Goal: Task Accomplishment & Management: Manage account settings

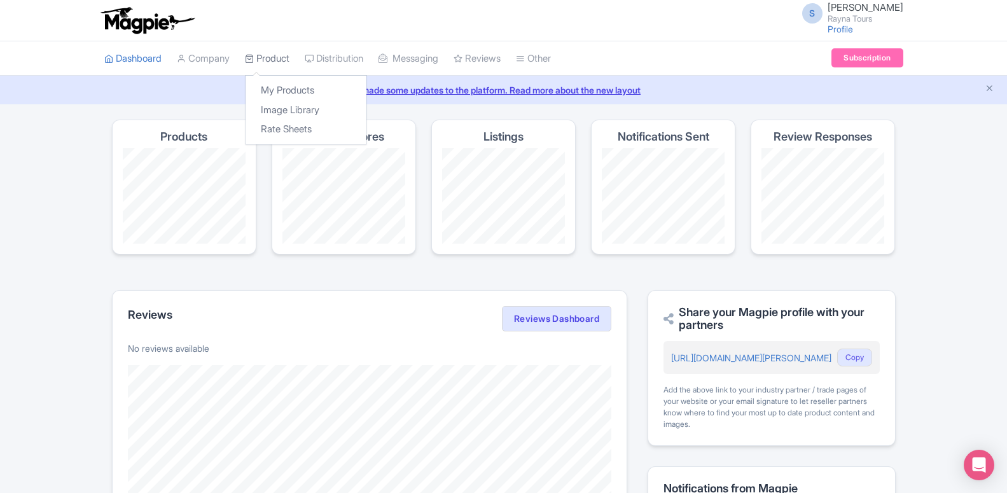
click at [272, 56] on link "Product" at bounding box center [267, 58] width 45 height 35
click at [279, 83] on link "My Products" at bounding box center [306, 91] width 121 height 20
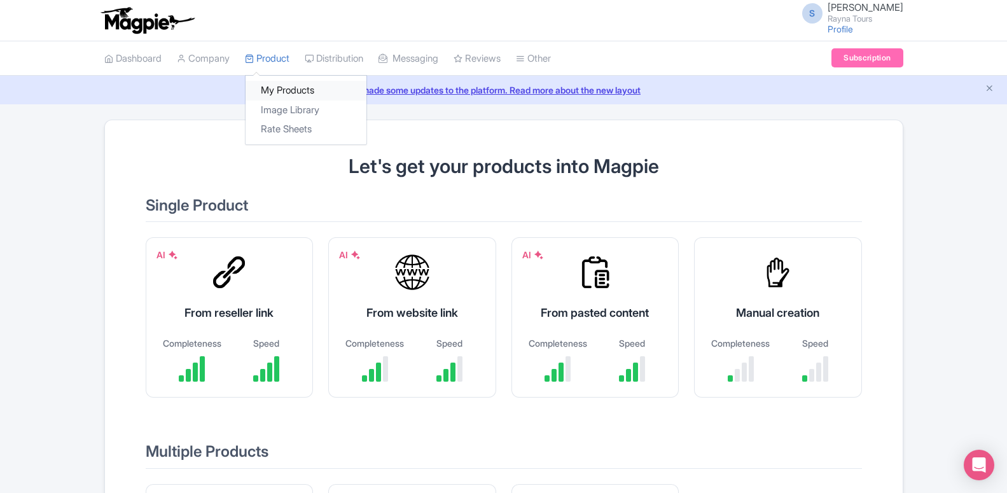
click at [281, 94] on link "My Products" at bounding box center [306, 91] width 121 height 20
click at [275, 60] on link "Product" at bounding box center [267, 58] width 45 height 35
click at [279, 90] on link "My Products" at bounding box center [306, 91] width 121 height 20
click at [286, 91] on link "My Products" at bounding box center [306, 91] width 121 height 20
click at [851, 29] on link "Profile" at bounding box center [840, 29] width 25 height 11
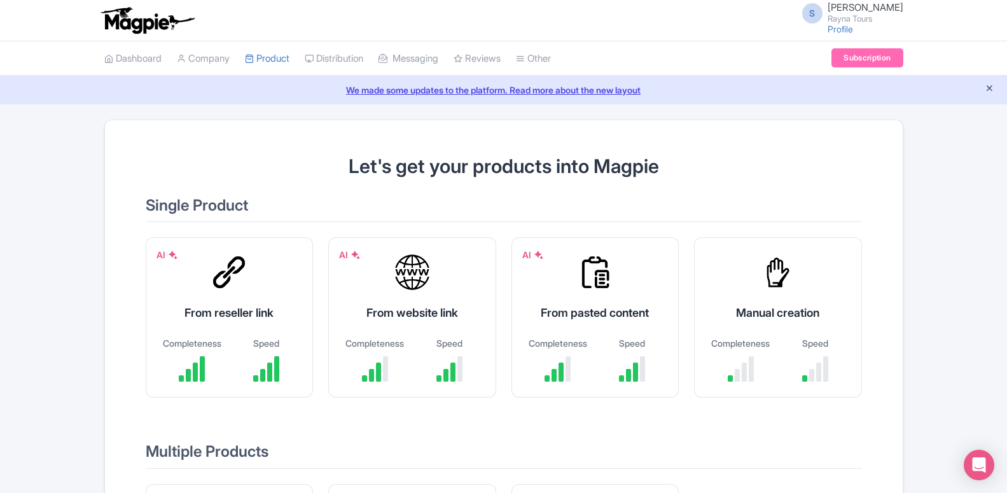
click at [985, 88] on icon "Close announcement" at bounding box center [990, 88] width 10 height 10
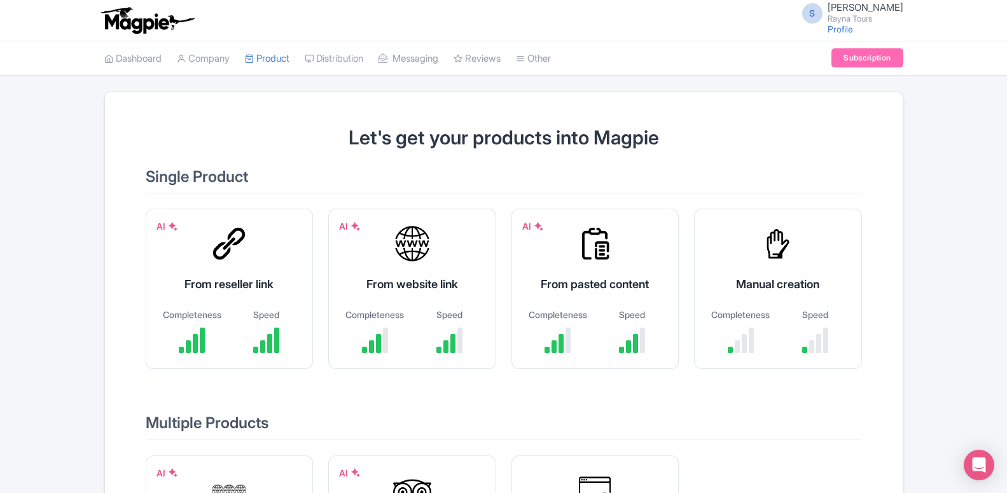
click at [844, 12] on span "[PERSON_NAME]" at bounding box center [866, 7] width 76 height 12
click at [809, 101] on link "Sign out" at bounding box center [842, 100] width 121 height 20
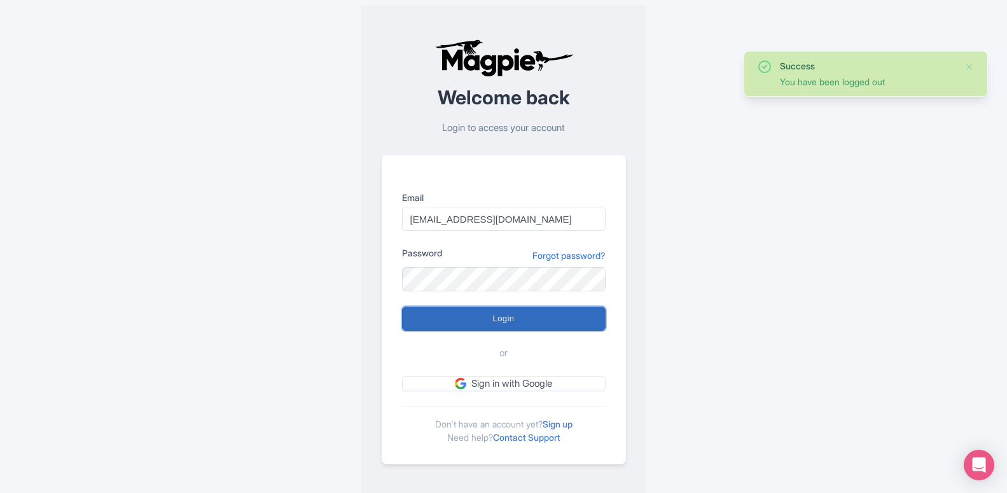
click at [494, 321] on input "Login" at bounding box center [504, 319] width 204 height 24
type input "Logging in..."
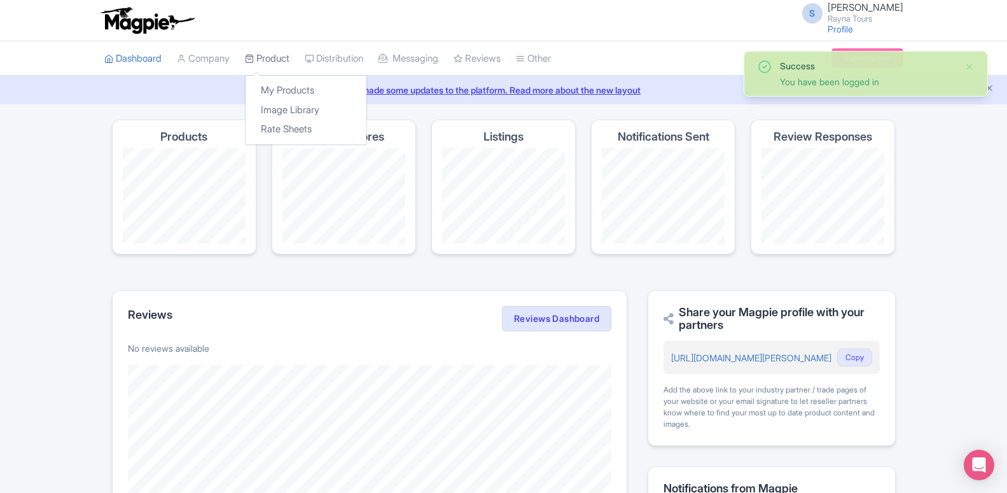
click at [257, 66] on link "Product" at bounding box center [267, 58] width 45 height 35
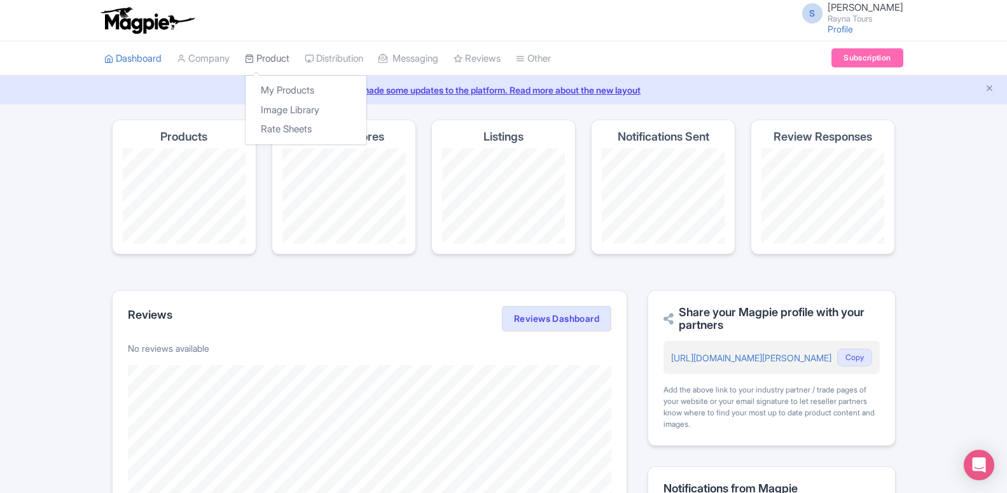
click at [265, 62] on link "Product" at bounding box center [267, 58] width 45 height 35
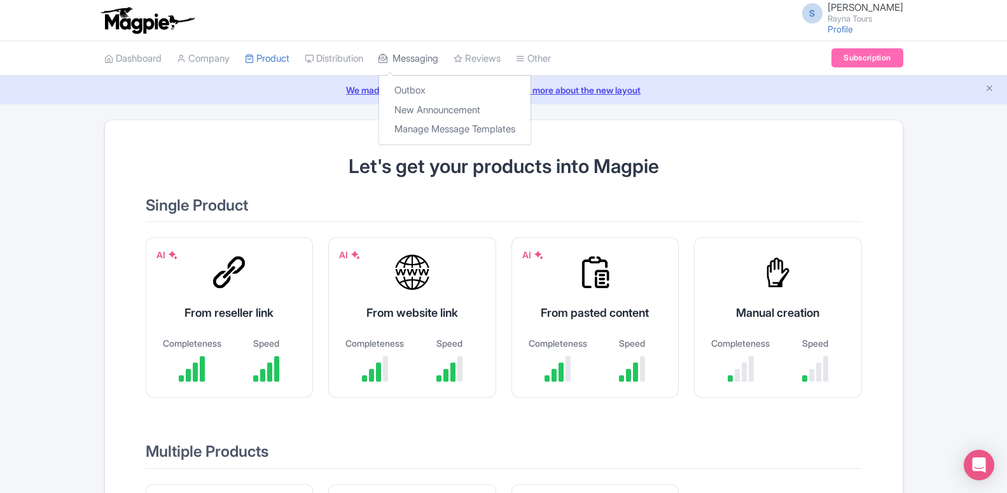
click at [405, 64] on link "Messaging" at bounding box center [409, 58] width 60 height 35
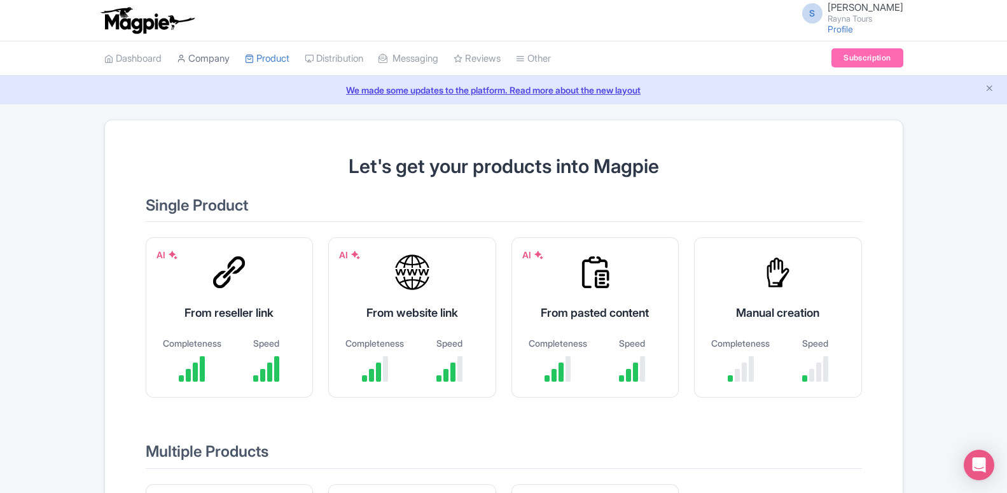
click at [206, 59] on link "Company" at bounding box center [203, 58] width 53 height 35
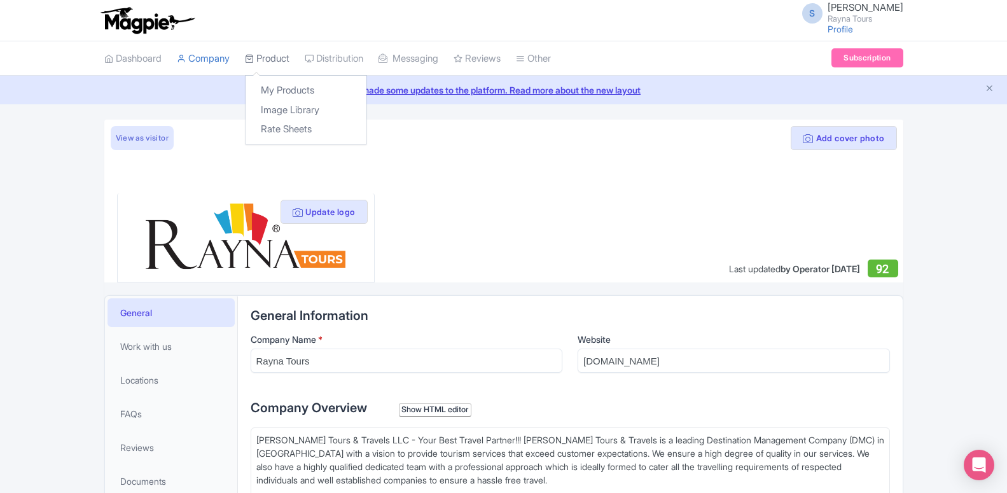
click at [276, 53] on link "Product" at bounding box center [267, 58] width 45 height 35
click at [287, 92] on link "My Products" at bounding box center [306, 91] width 121 height 20
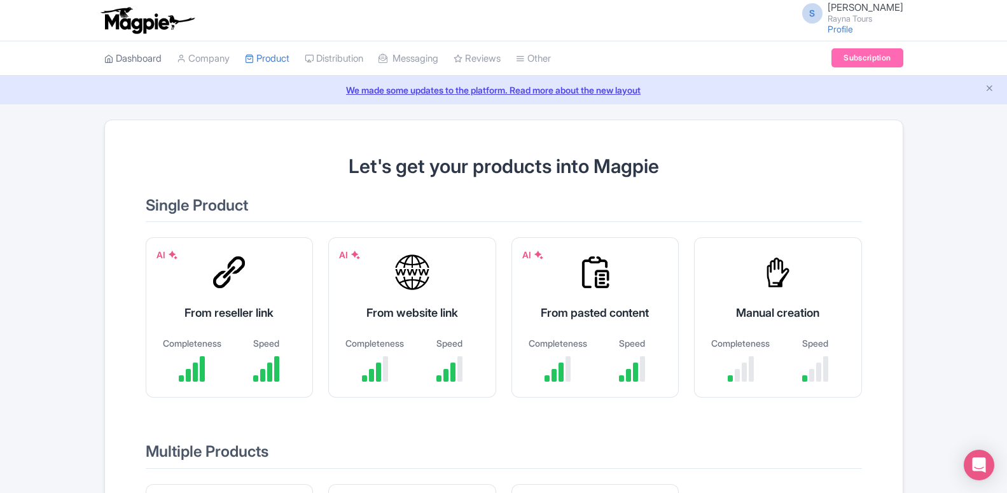
click at [132, 61] on link "Dashboard" at bounding box center [132, 58] width 57 height 35
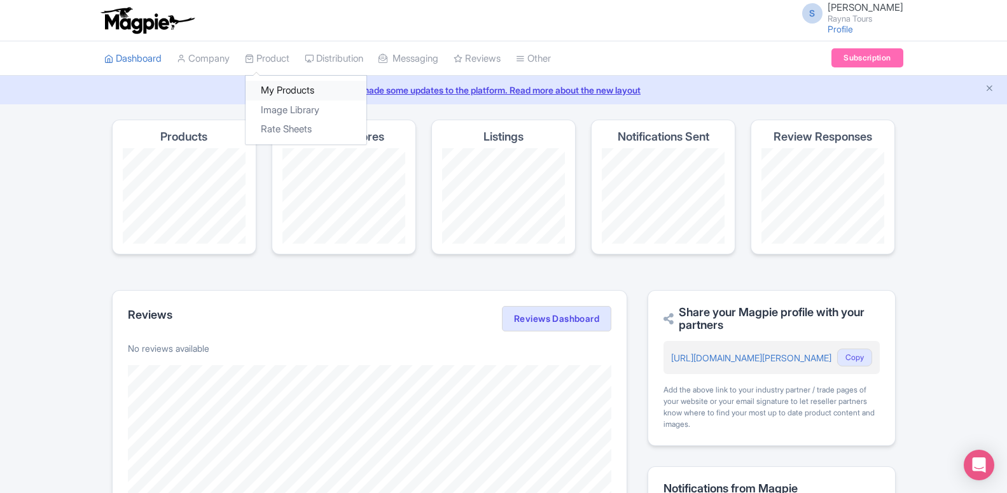
click at [275, 90] on link "My Products" at bounding box center [306, 91] width 121 height 20
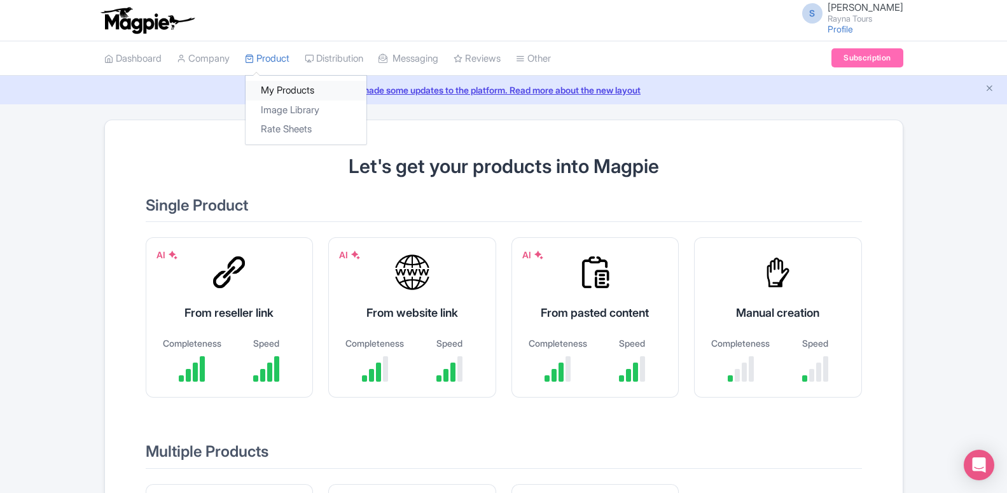
click at [277, 94] on link "My Products" at bounding box center [306, 91] width 121 height 20
click at [275, 93] on link "My Products" at bounding box center [306, 91] width 121 height 20
click at [846, 8] on span "Somnath Bhise" at bounding box center [866, 7] width 76 height 12
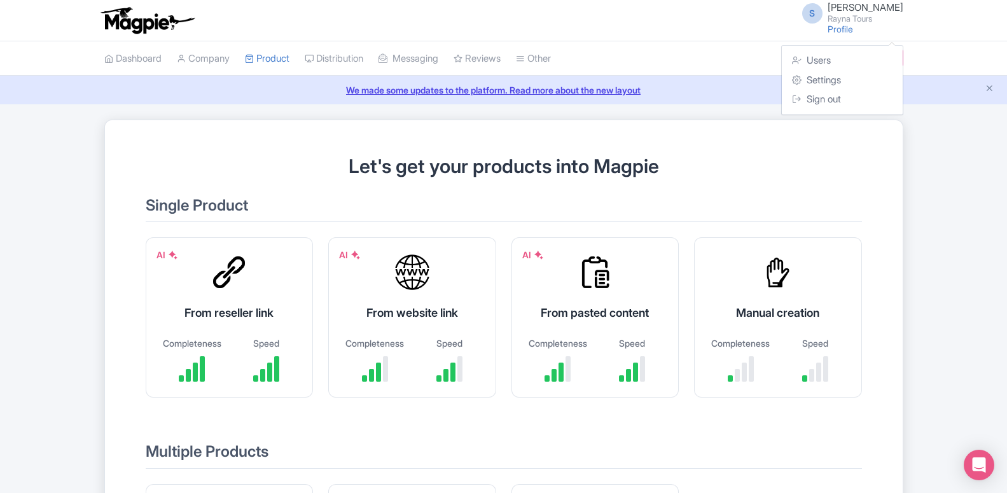
click at [767, 153] on div "Let's get your products into Magpie Single Product AI From reseller link Comple…" at bounding box center [504, 408] width 737 height 545
click at [823, 11] on span "S" at bounding box center [812, 13] width 20 height 20
click at [818, 98] on link "Sign out" at bounding box center [842, 100] width 121 height 20
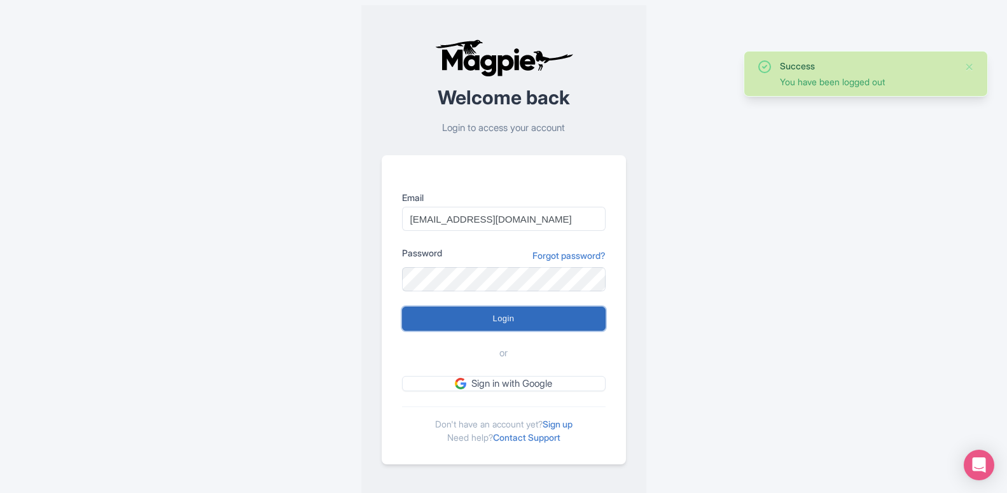
click at [534, 315] on input "Login" at bounding box center [504, 319] width 204 height 24
type input "Logging in..."
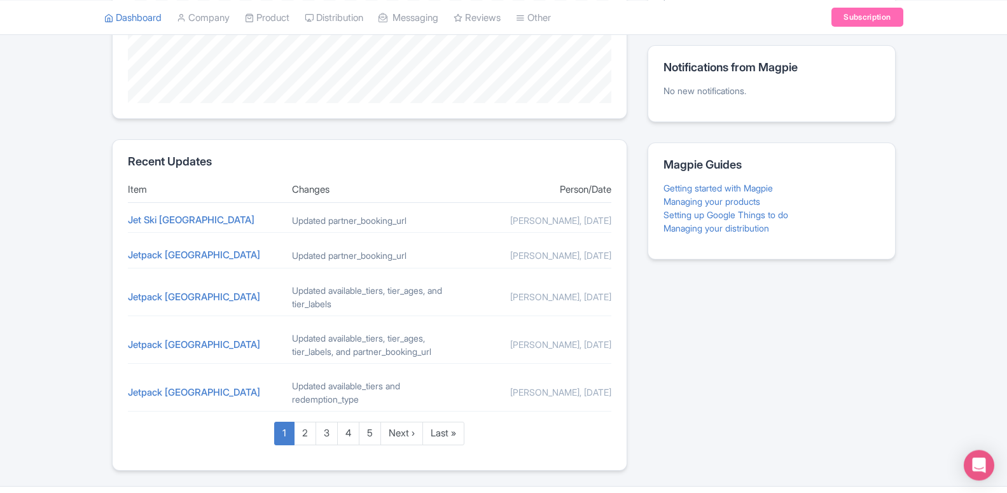
scroll to position [454, 0]
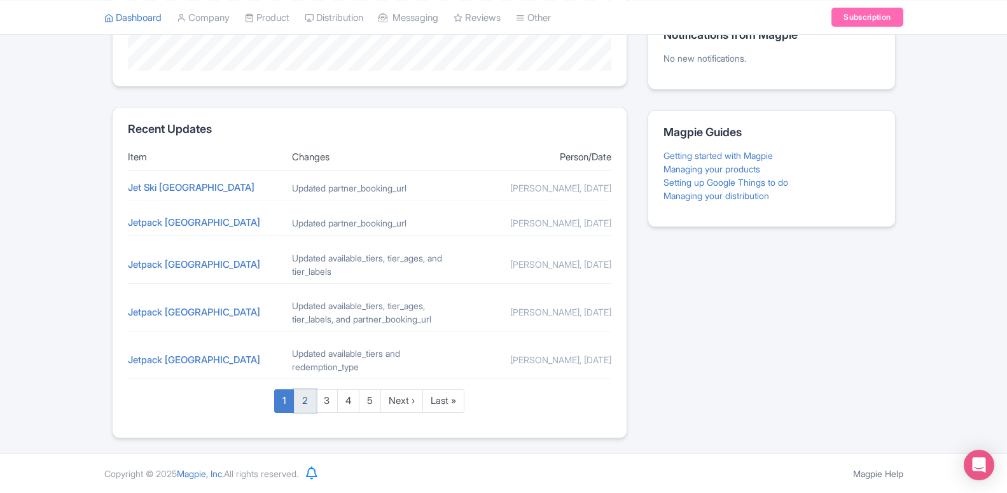
click at [302, 401] on link "2" at bounding box center [305, 401] width 22 height 24
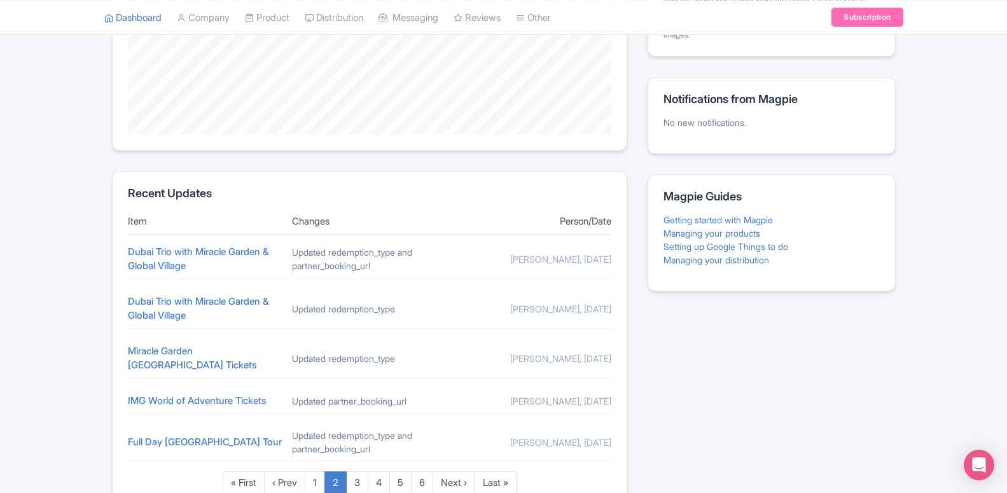
scroll to position [458, 0]
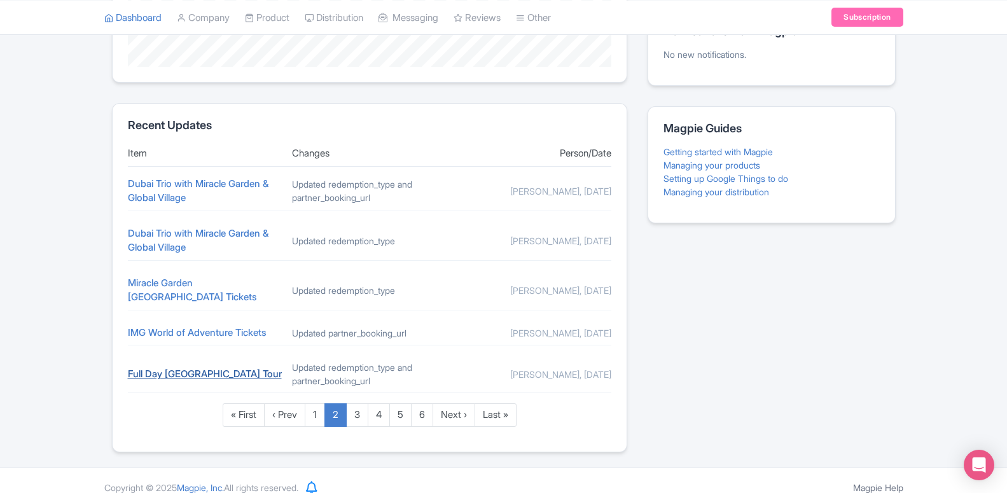
click at [209, 368] on link "Full Day Abu Dhabi City Tour" at bounding box center [205, 374] width 154 height 12
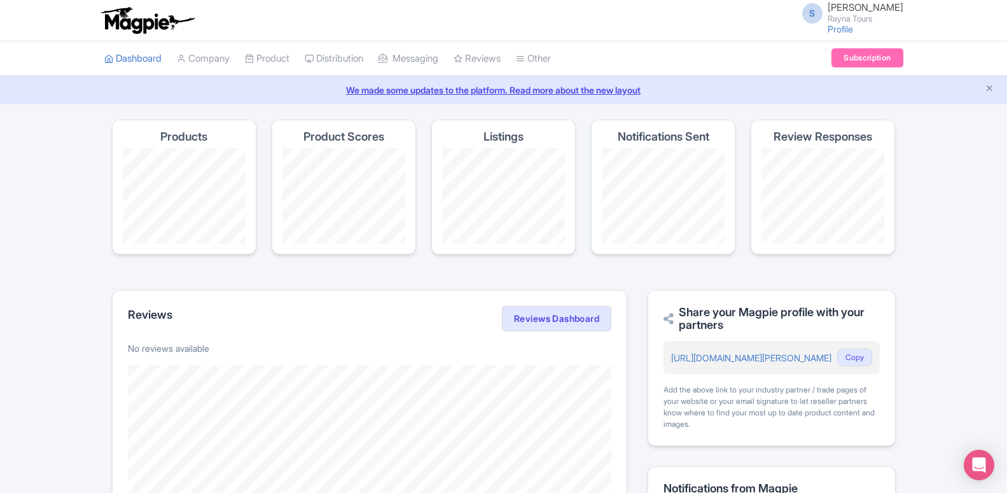
click at [840, 7] on span "[PERSON_NAME]" at bounding box center [866, 7] width 76 height 12
click at [827, 98] on link "Sign out" at bounding box center [842, 100] width 121 height 20
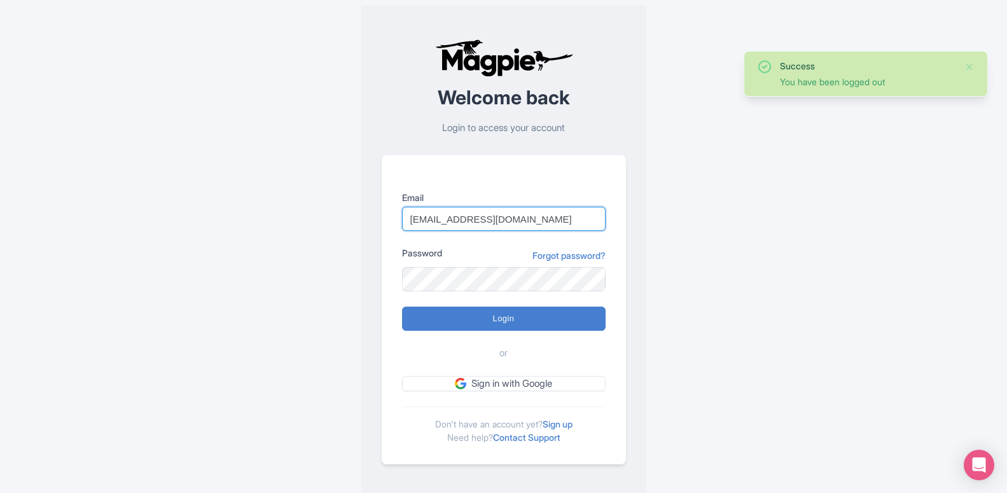
drag, startPoint x: 535, startPoint y: 225, endPoint x: 389, endPoint y: 223, distance: 145.7
click at [402, 223] on input "[EMAIL_ADDRESS][DOMAIN_NAME]" at bounding box center [504, 219] width 204 height 24
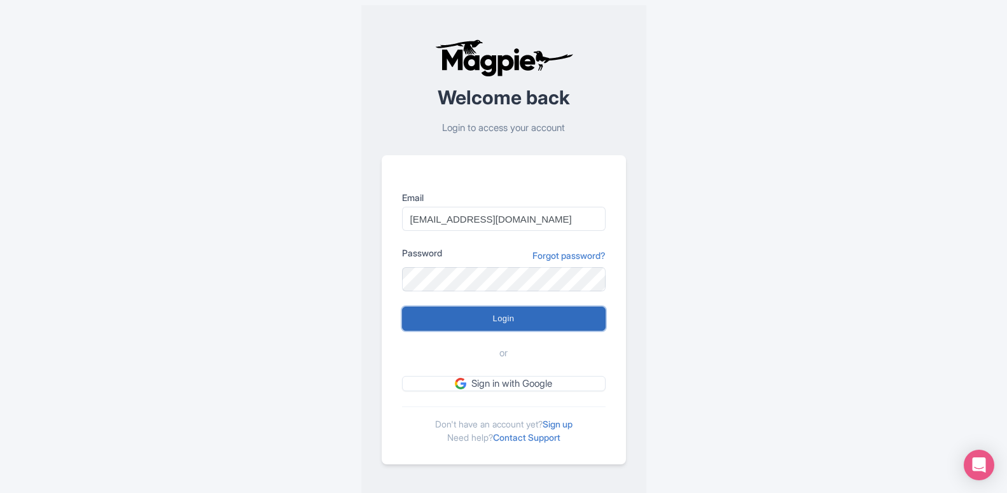
click at [468, 316] on input "Login" at bounding box center [504, 319] width 204 height 24
type input "Logging in..."
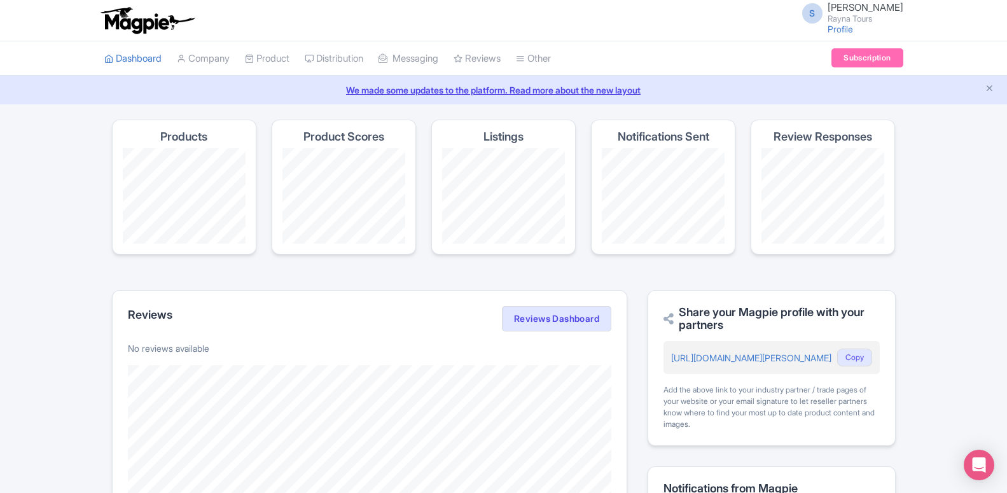
click at [844, 22] on small "Rayna Tours" at bounding box center [866, 19] width 76 height 8
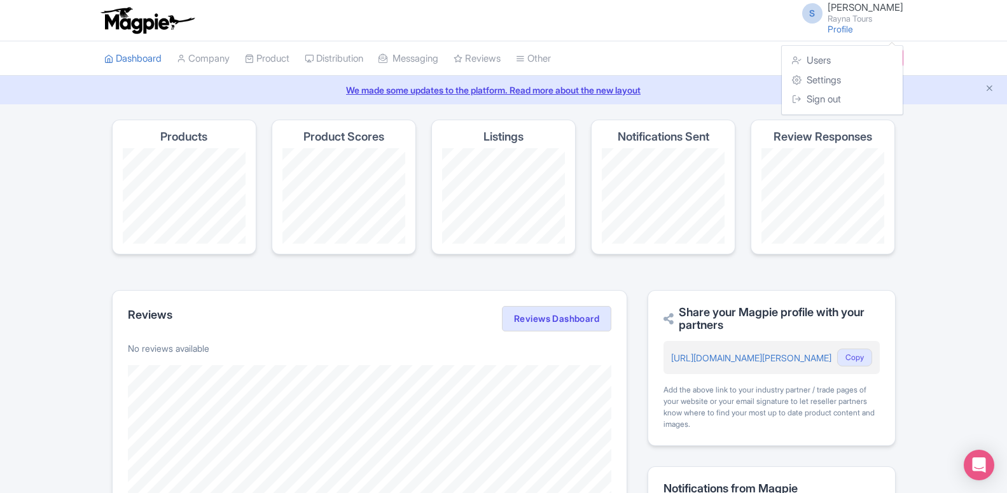
click at [649, 48] on ul "Dashboard Company Product My Products Image Library Rate Sheets Distribution Ma…" at bounding box center [504, 58] width 815 height 34
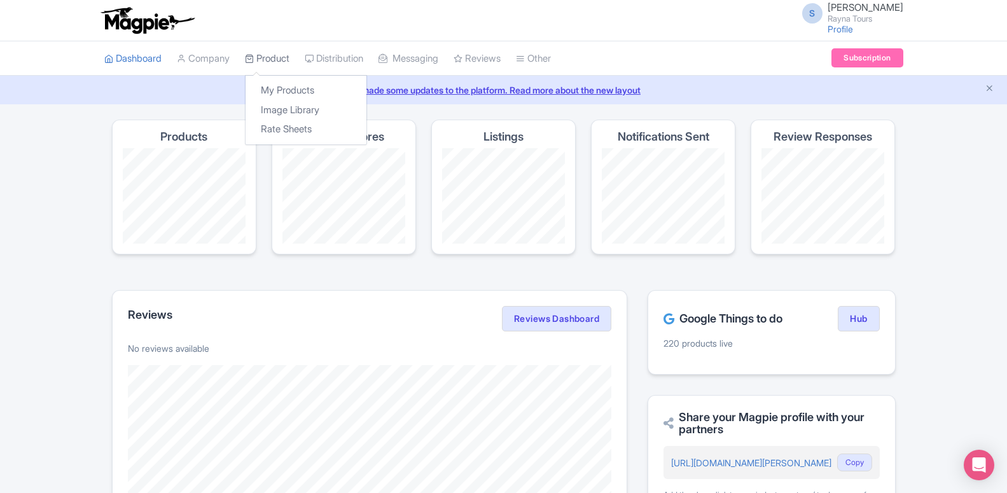
click at [268, 59] on link "Product" at bounding box center [267, 58] width 45 height 35
click at [276, 94] on link "My Products" at bounding box center [306, 91] width 121 height 20
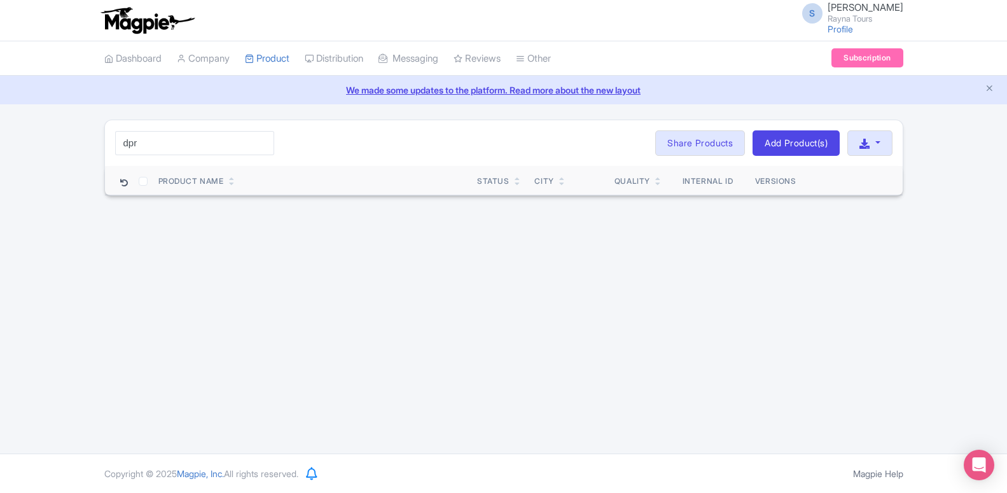
click at [141, 145] on input "dpr" at bounding box center [194, 143] width 159 height 24
drag, startPoint x: 180, startPoint y: 143, endPoint x: 225, endPoint y: 143, distance: 45.2
click at [225, 143] on input "Dubai resort park" at bounding box center [194, 143] width 159 height 24
click button "Search" at bounding box center [0, 0] width 0 height 0
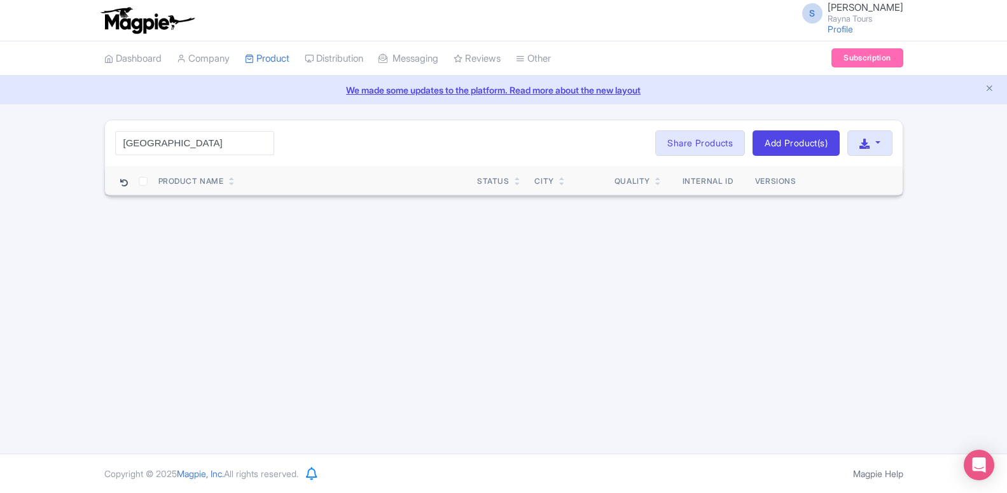
drag, startPoint x: 151, startPoint y: 141, endPoint x: 248, endPoint y: 142, distance: 97.4
click at [248, 142] on input "Dubai resort" at bounding box center [194, 143] width 159 height 24
type input "Dubai park"
click button "Search" at bounding box center [0, 0] width 0 height 0
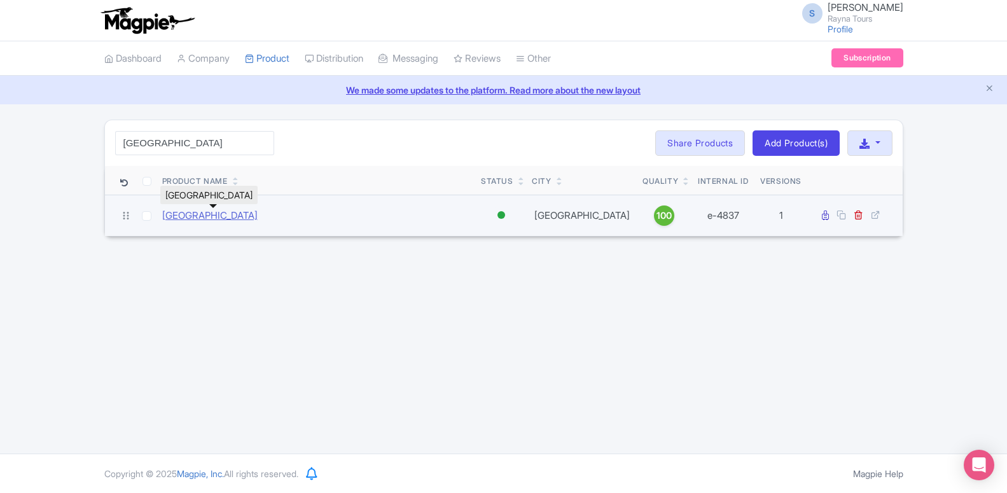
click at [246, 218] on link "[GEOGRAPHIC_DATA]" at bounding box center [209, 216] width 95 height 15
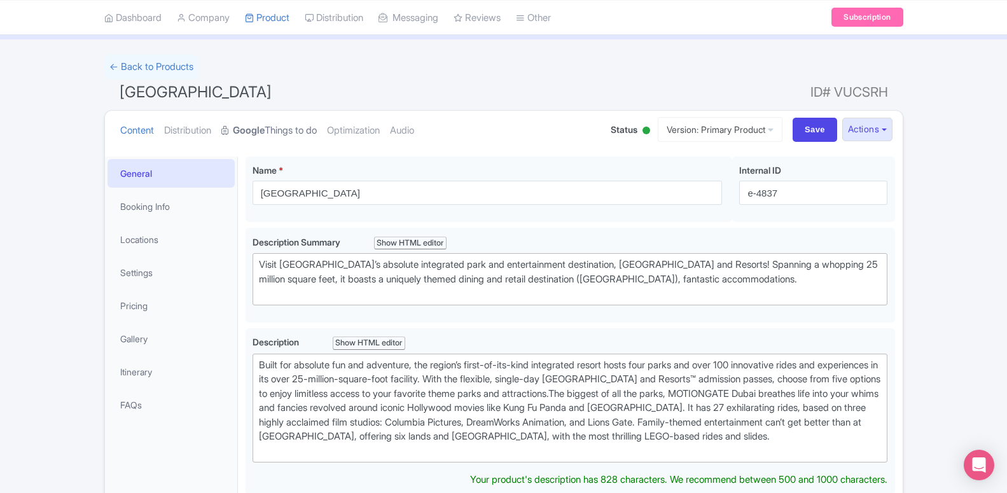
click at [276, 134] on link "Google Things to do" at bounding box center [268, 131] width 95 height 40
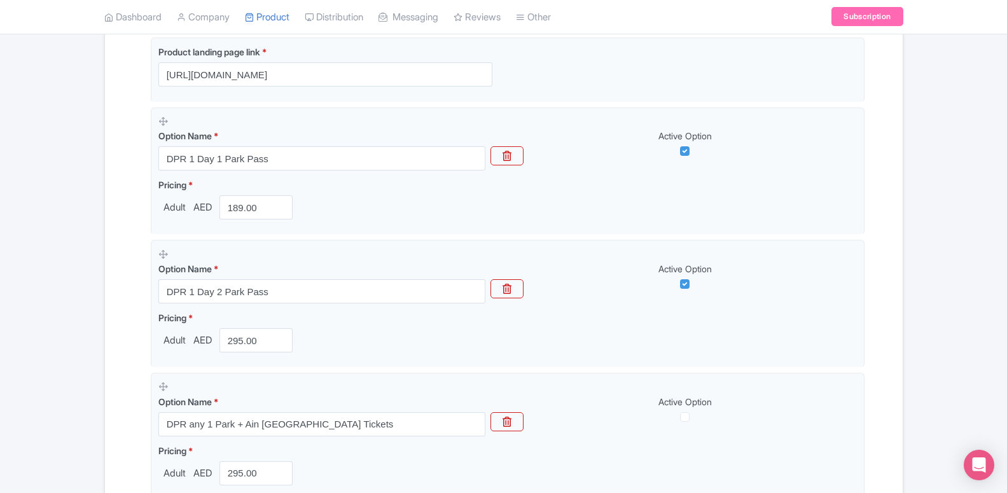
scroll to position [342, 0]
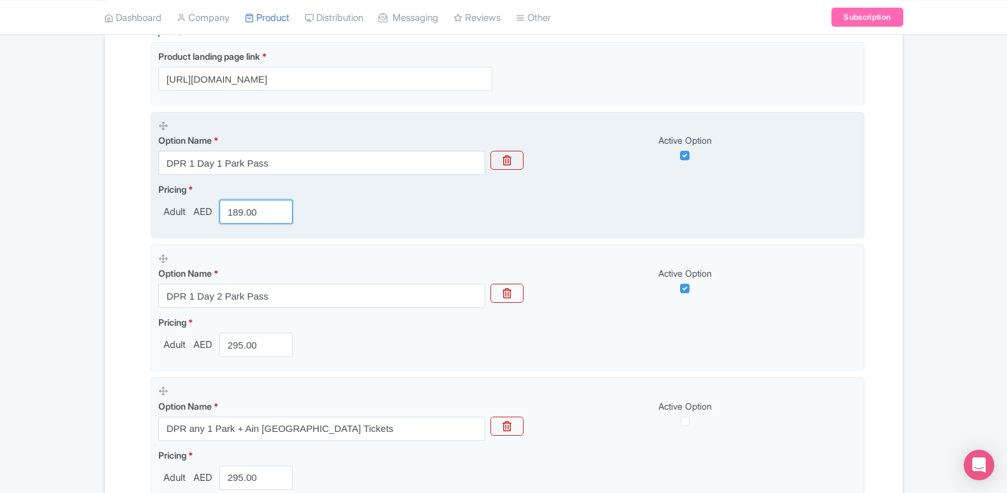
click at [239, 214] on input "189.00" at bounding box center [257, 212] width 74 height 24
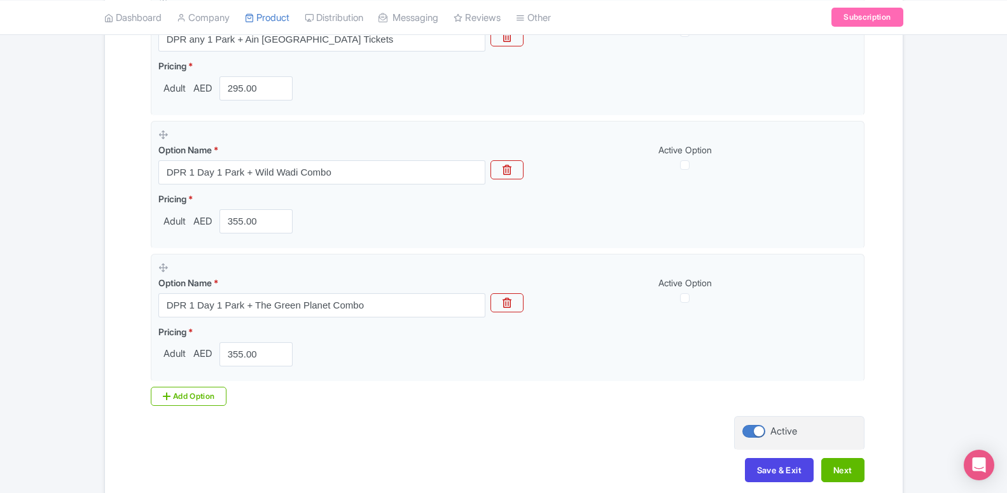
scroll to position [797, 0]
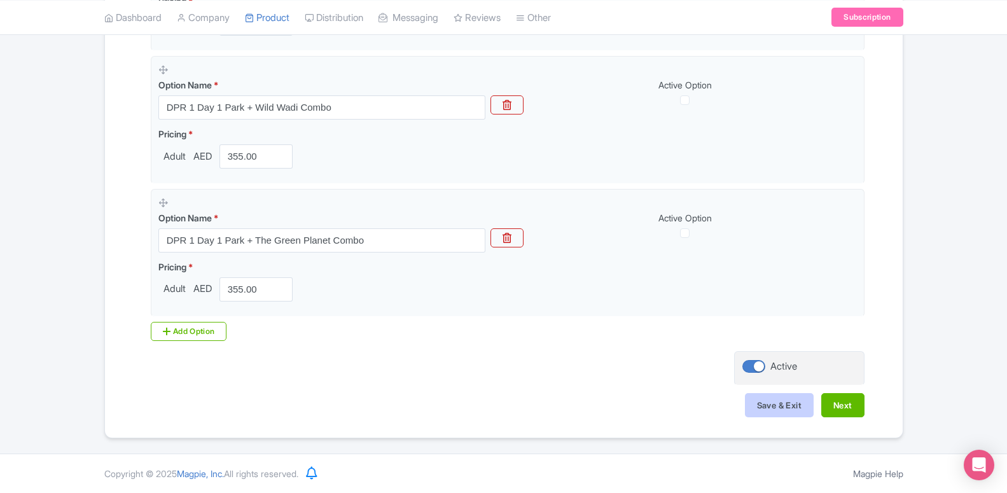
type input "295.00"
click at [760, 405] on button "Save & Exit" at bounding box center [779, 405] width 69 height 24
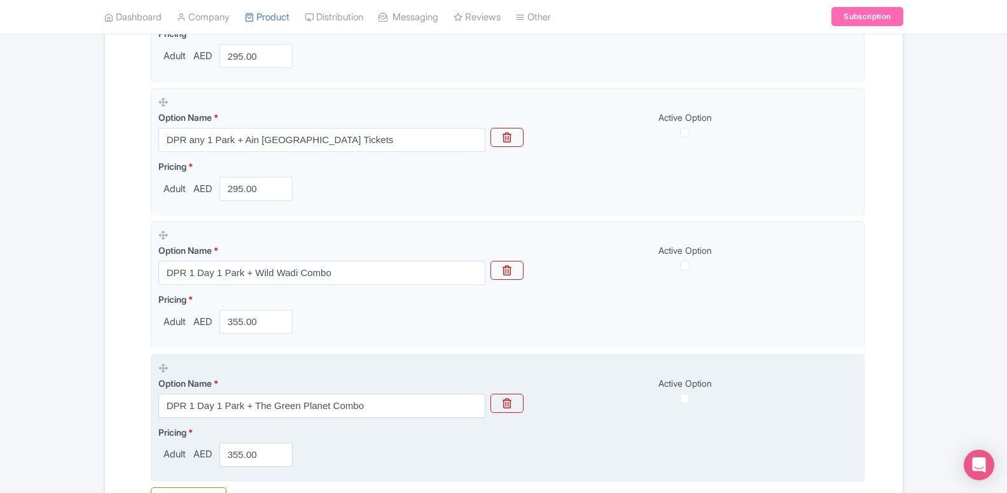
scroll to position [537, 0]
